Goal: Task Accomplishment & Management: Manage account settings

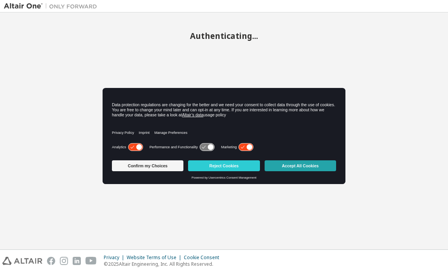
click at [289, 165] on button "Accept All Cookies" at bounding box center [300, 165] width 71 height 11
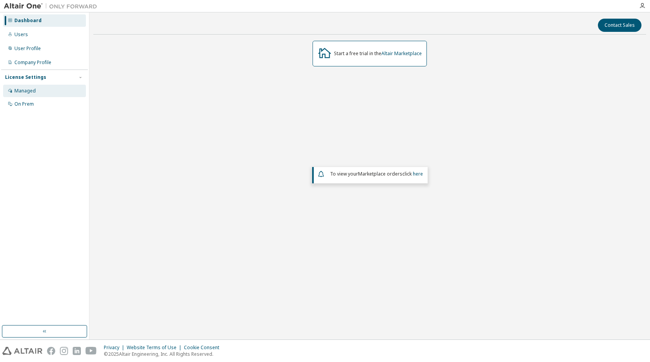
click at [32, 91] on div "Managed" at bounding box center [24, 91] width 21 height 6
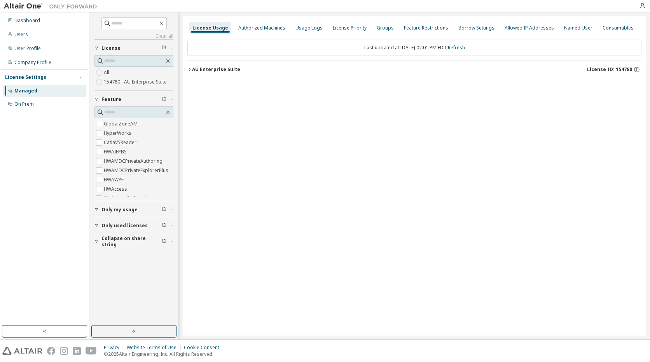
click at [189, 68] on icon "button" at bounding box center [189, 69] width 5 height 5
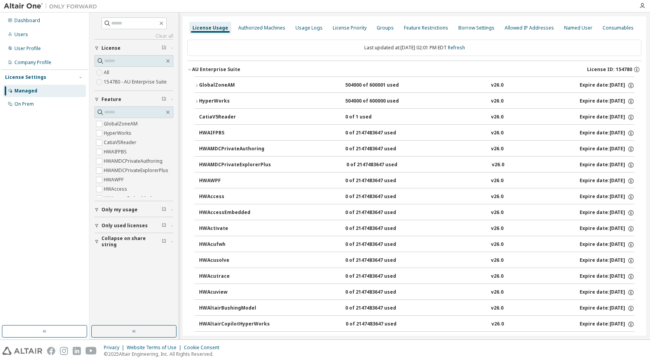
click at [195, 85] on icon "button" at bounding box center [196, 85] width 5 height 5
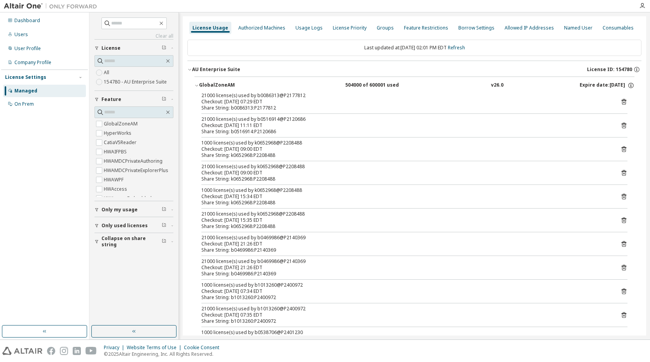
click at [195, 85] on icon "button" at bounding box center [196, 85] width 5 height 5
